Goal: Information Seeking & Learning: Check status

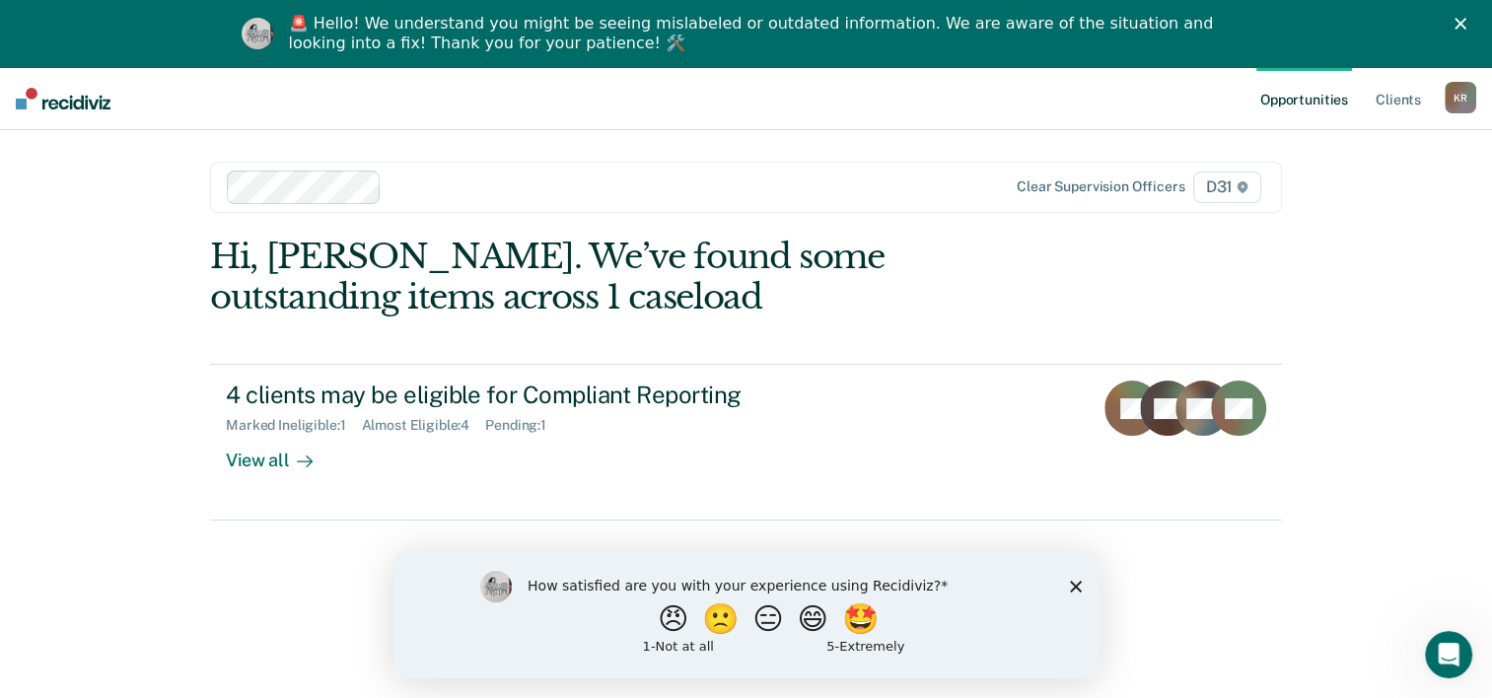
click at [486, 182] on div "Clear supervision officers D31" at bounding box center [746, 187] width 1072 height 51
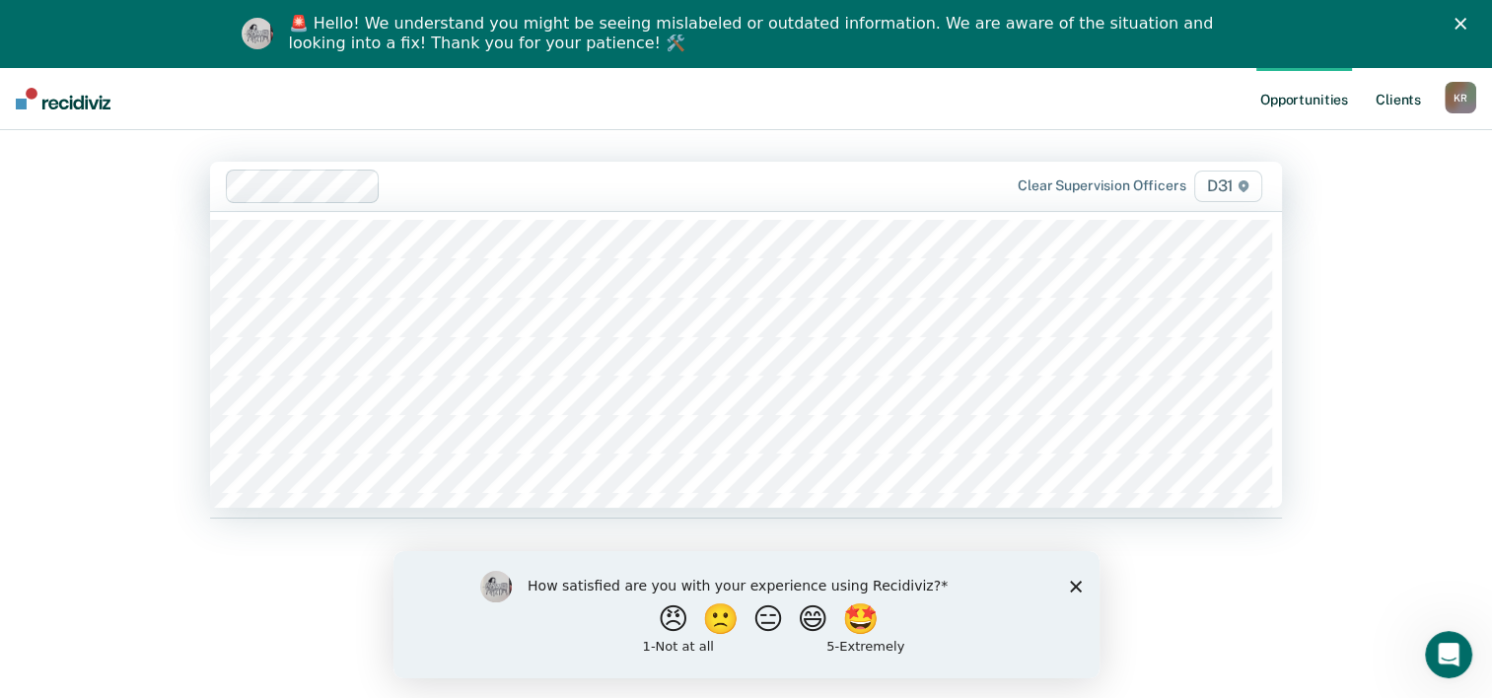
click at [1373, 104] on link "Client s" at bounding box center [1398, 98] width 53 height 63
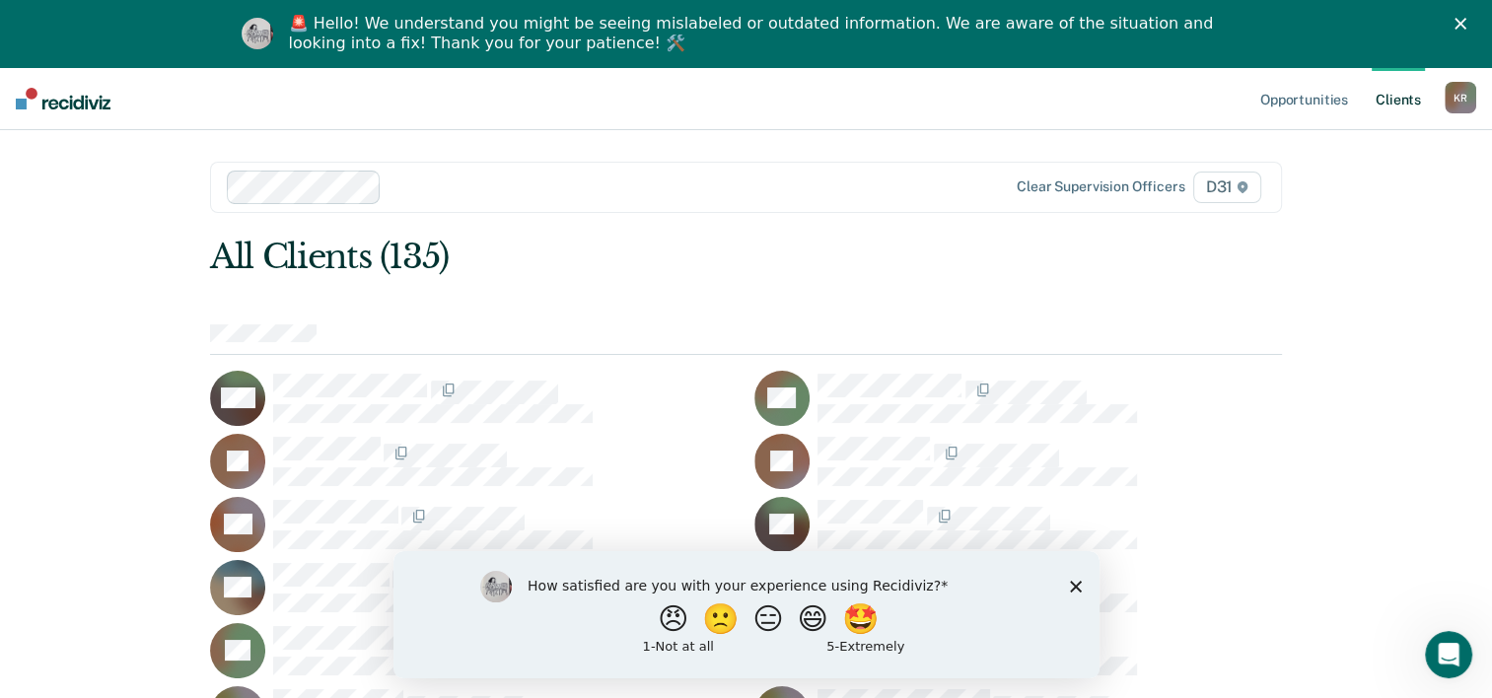
scroll to position [852, 0]
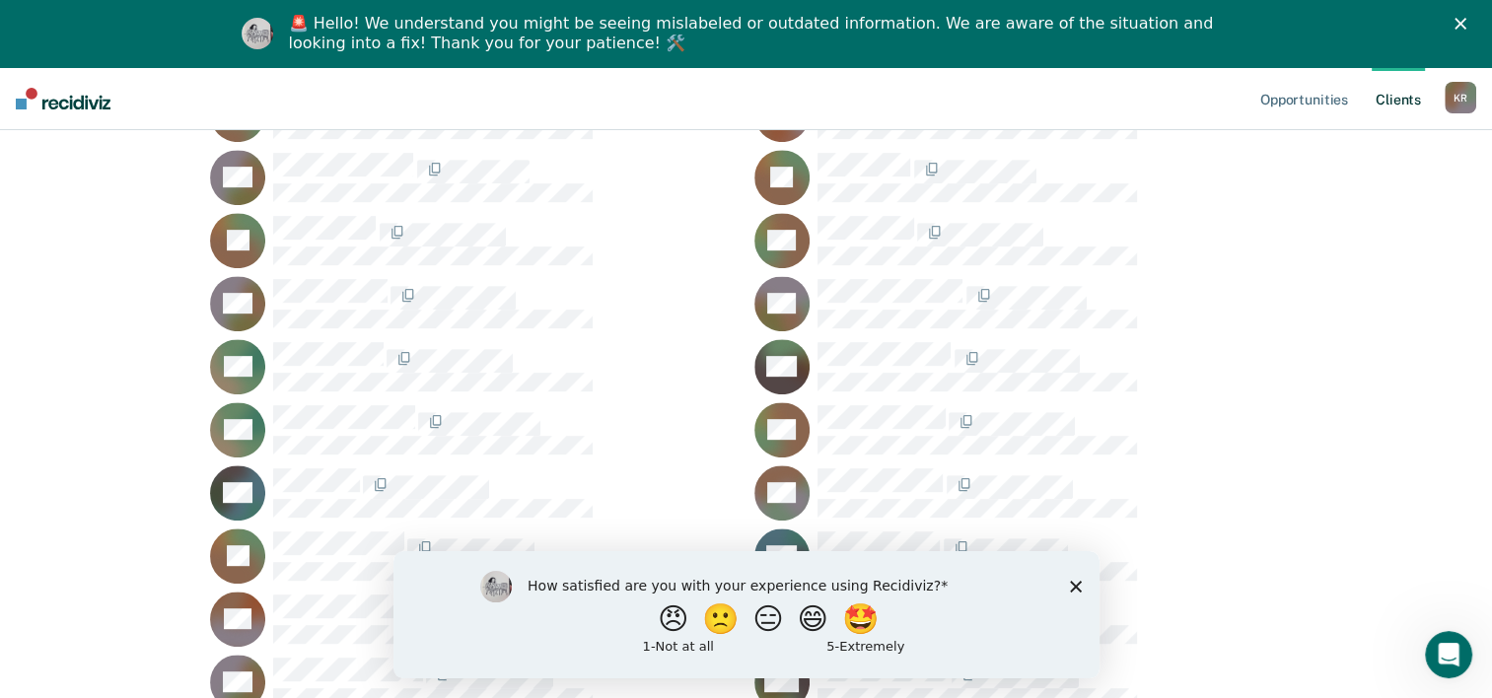
click at [322, 268] on div "JC" at bounding box center [474, 240] width 528 height 55
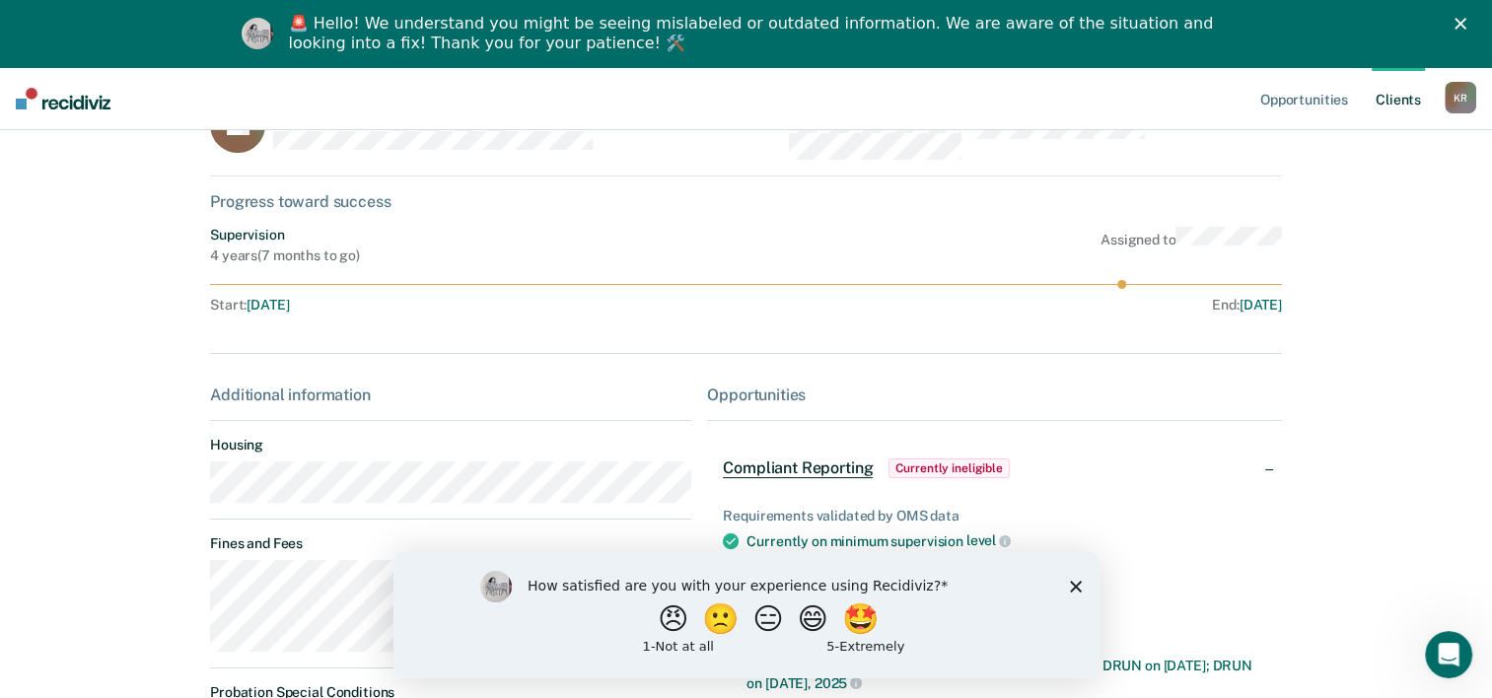
scroll to position [99, 0]
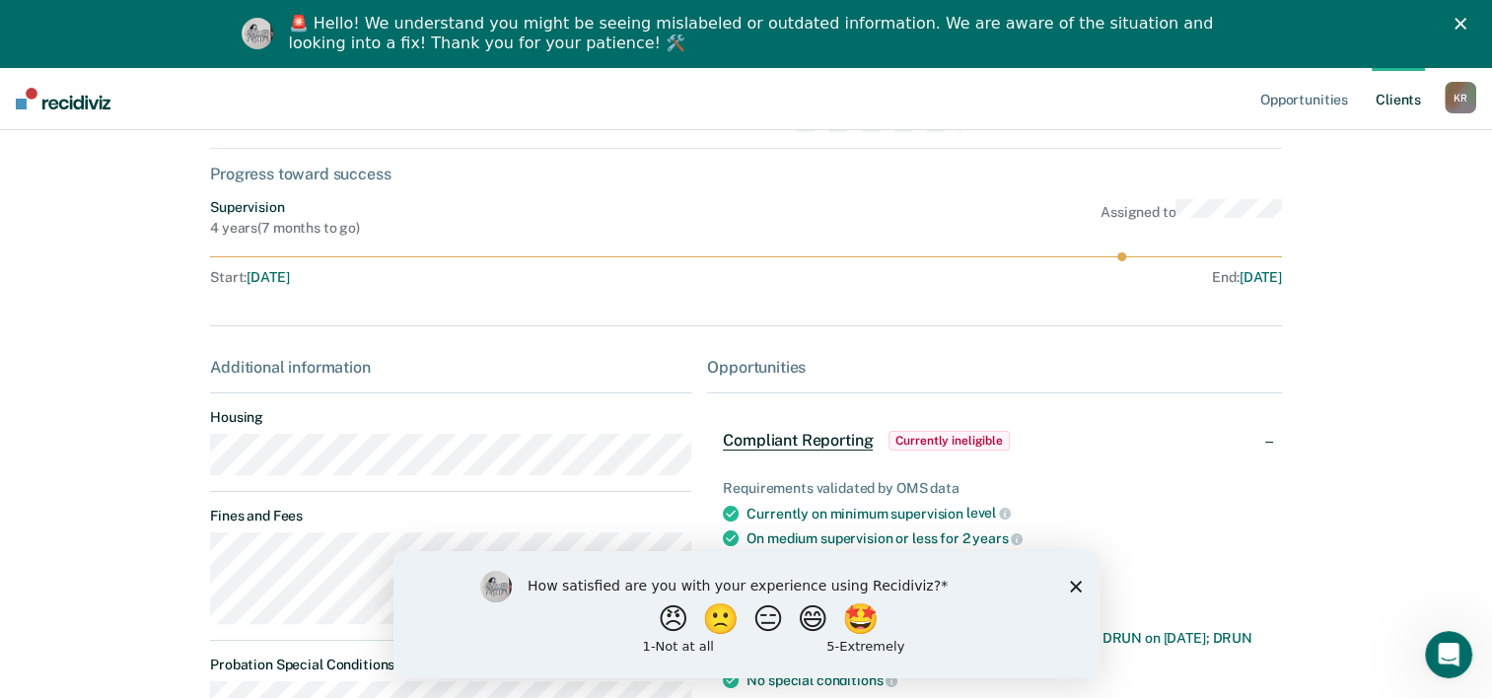
click at [916, 451] on span "Currently ineligible" at bounding box center [949, 441] width 121 height 20
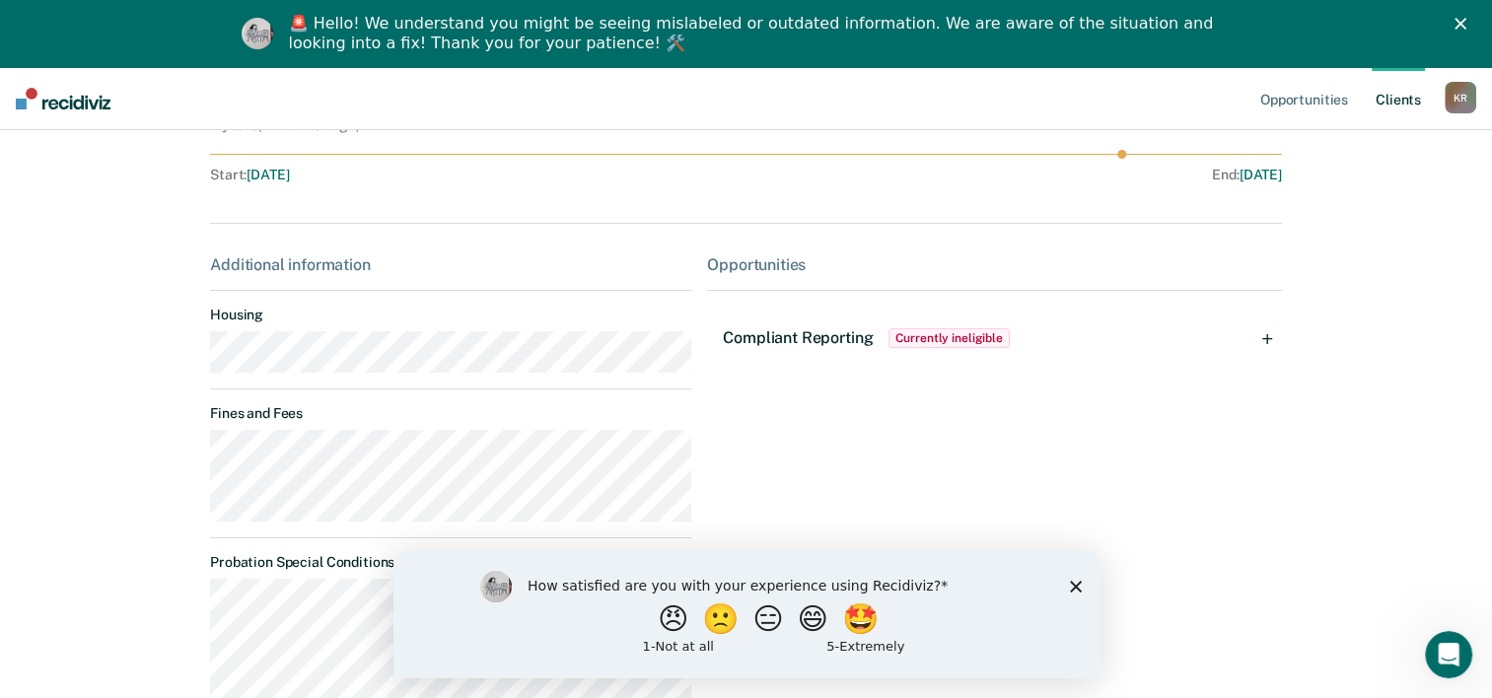
scroll to position [296, 0]
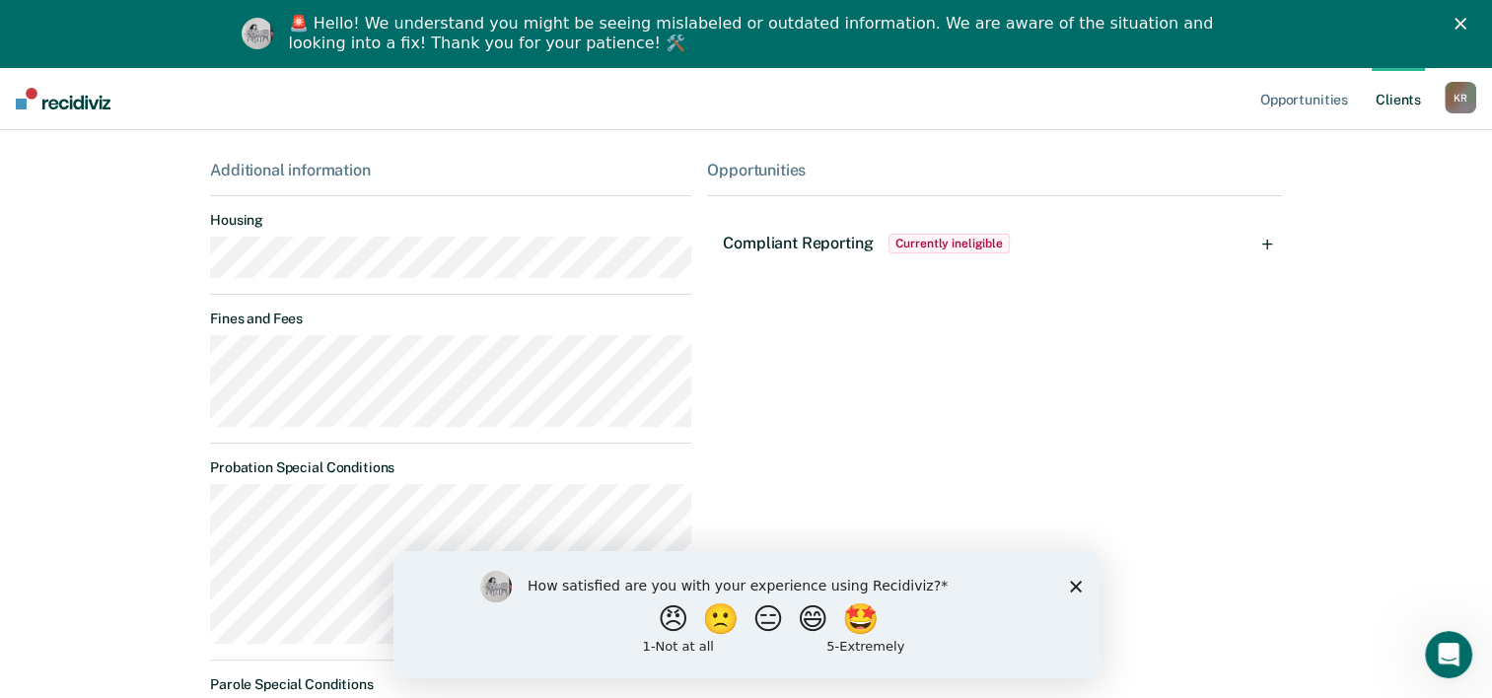
click at [986, 253] on span "Currently ineligible" at bounding box center [949, 244] width 121 height 20
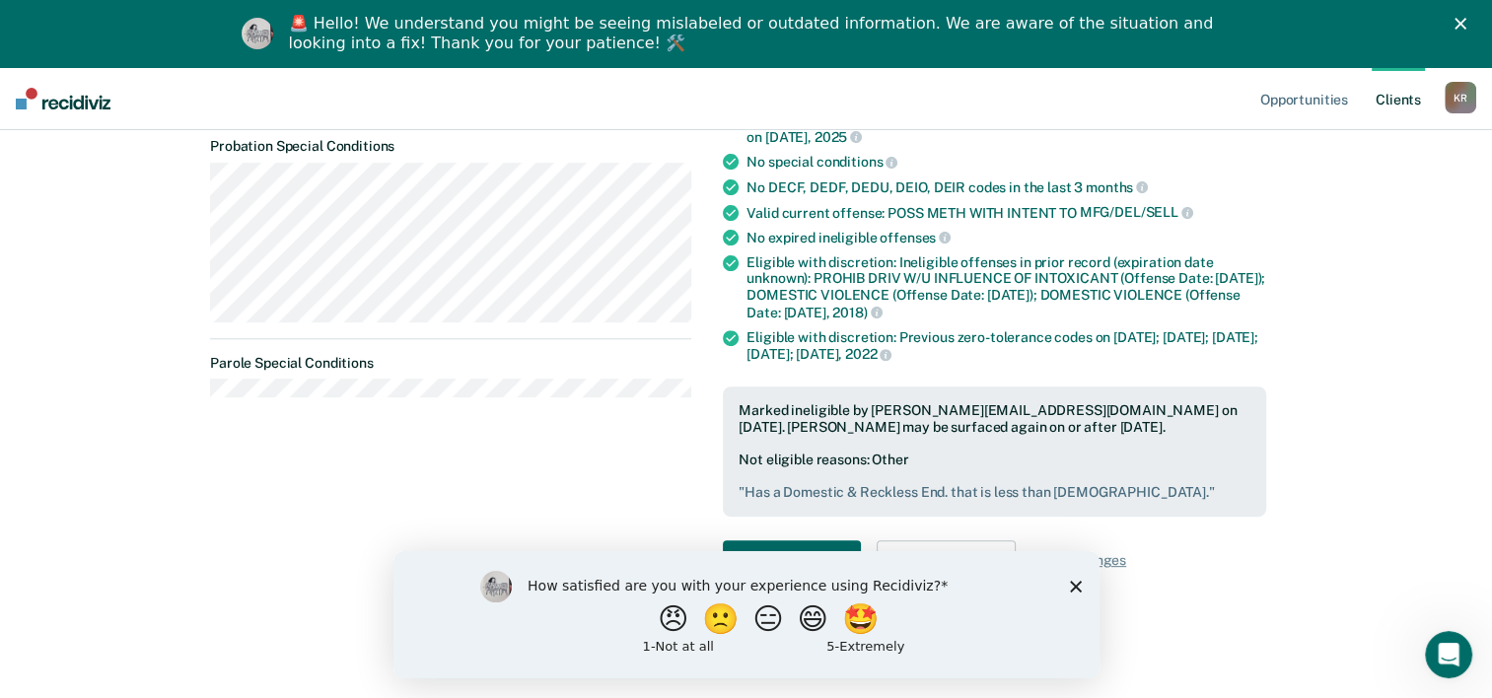
scroll to position [756, 0]
drag, startPoint x: 815, startPoint y: 384, endPoint x: 1001, endPoint y: 393, distance: 186.6
click at [1001, 402] on div "Marked ineligible by [PERSON_NAME][EMAIL_ADDRESS][DOMAIN_NAME] on [DATE]. [PERS…" at bounding box center [995, 419] width 512 height 34
drag, startPoint x: 1001, startPoint y: 393, endPoint x: 979, endPoint y: 398, distance: 22.2
click at [979, 402] on div "Marked ineligible by [PERSON_NAME][EMAIL_ADDRESS][DOMAIN_NAME] on [DATE]. [PERS…" at bounding box center [995, 419] width 512 height 34
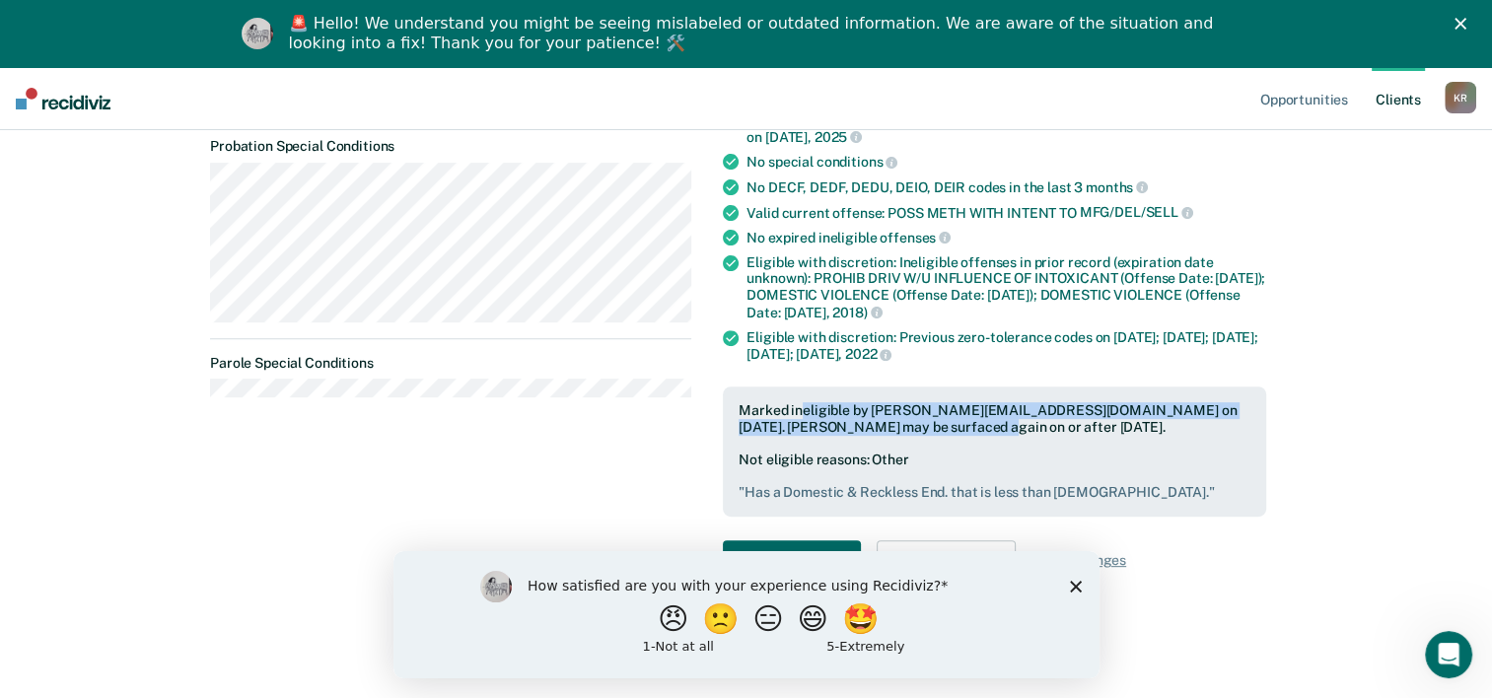
click at [907, 402] on div "Marked ineligible by [PERSON_NAME][EMAIL_ADDRESS][DOMAIN_NAME] on [DATE]. [PERS…" at bounding box center [995, 419] width 512 height 34
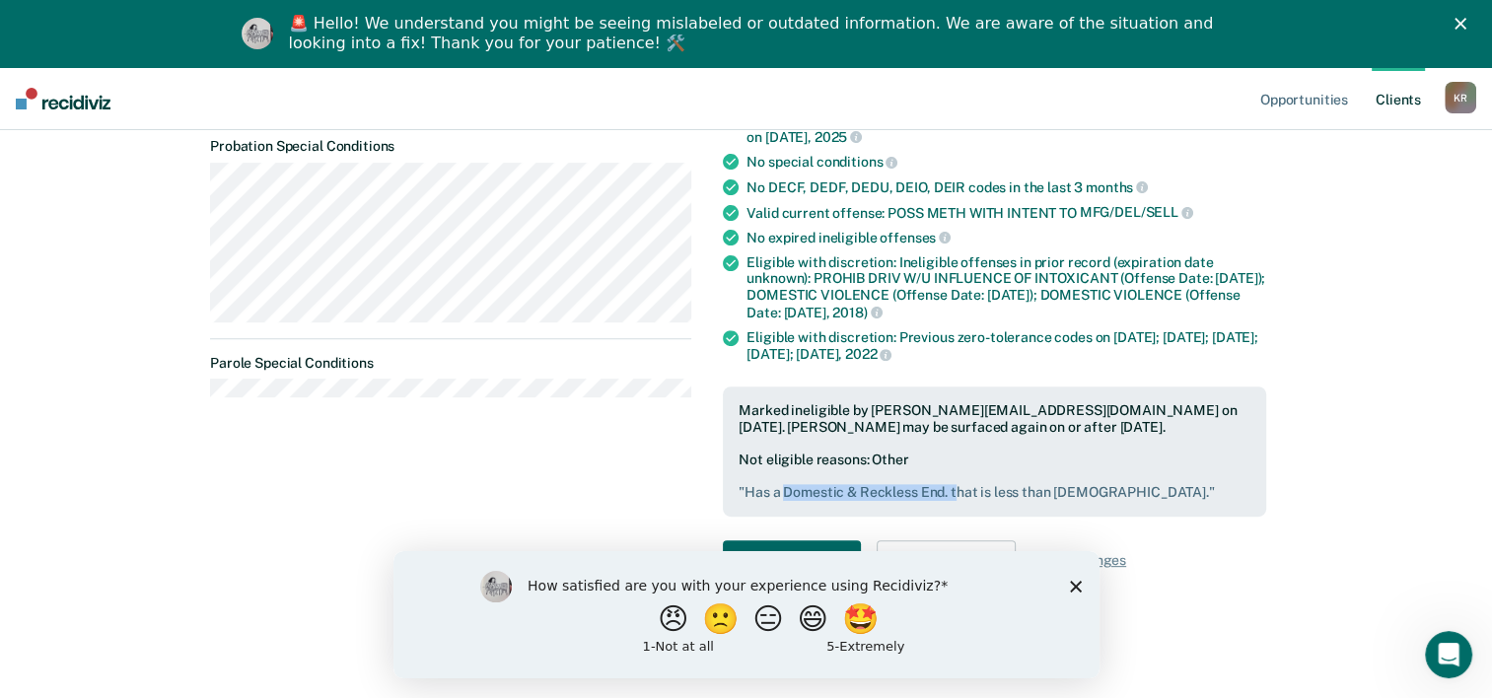
drag, startPoint x: 796, startPoint y: 477, endPoint x: 983, endPoint y: 483, distance: 187.5
click at [983, 483] on div "Marked ineligible by [PERSON_NAME][EMAIL_ADDRESS][DOMAIN_NAME] on [DATE]. [PERS…" at bounding box center [994, 452] width 543 height 130
click at [991, 484] on pre "" Has a Domestic & Reckless End. that is less than [DEMOGRAPHIC_DATA]. "" at bounding box center [995, 492] width 512 height 17
click at [959, 276] on div "Eligible with discretion: Ineligible offenses in prior record (expiration date …" at bounding box center [1007, 287] width 520 height 67
